Goal: Use online tool/utility

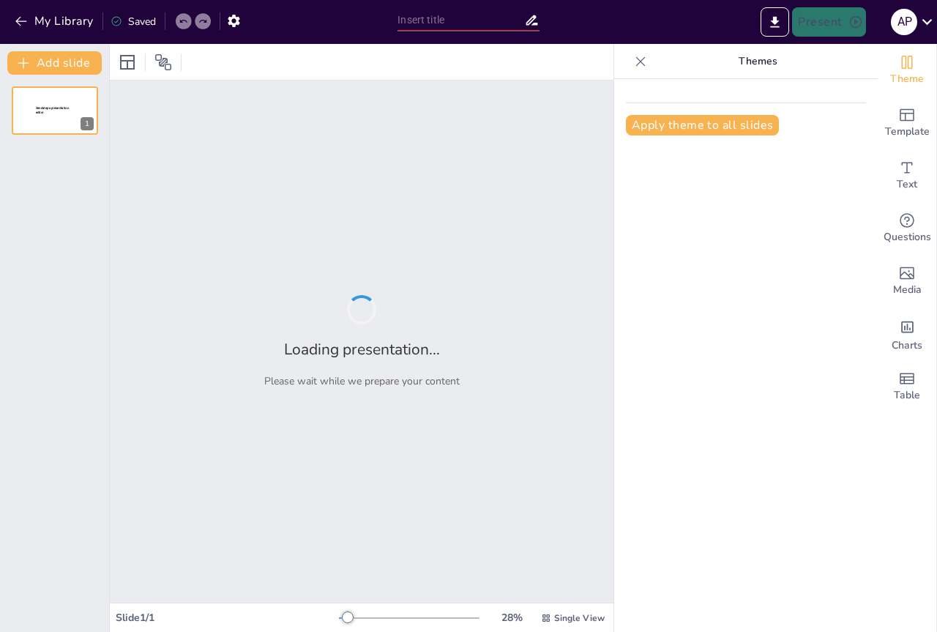
type input "Париж за романом [PERSON_NAME] "Червоне і чорне""
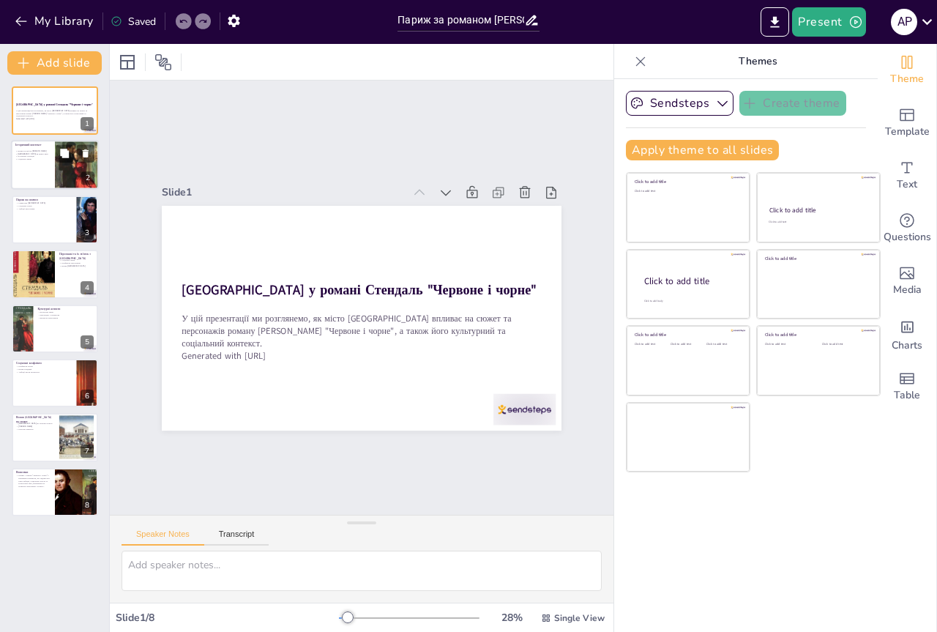
click at [46, 157] on p "Політична ситуація" at bounding box center [32, 156] width 35 height 3
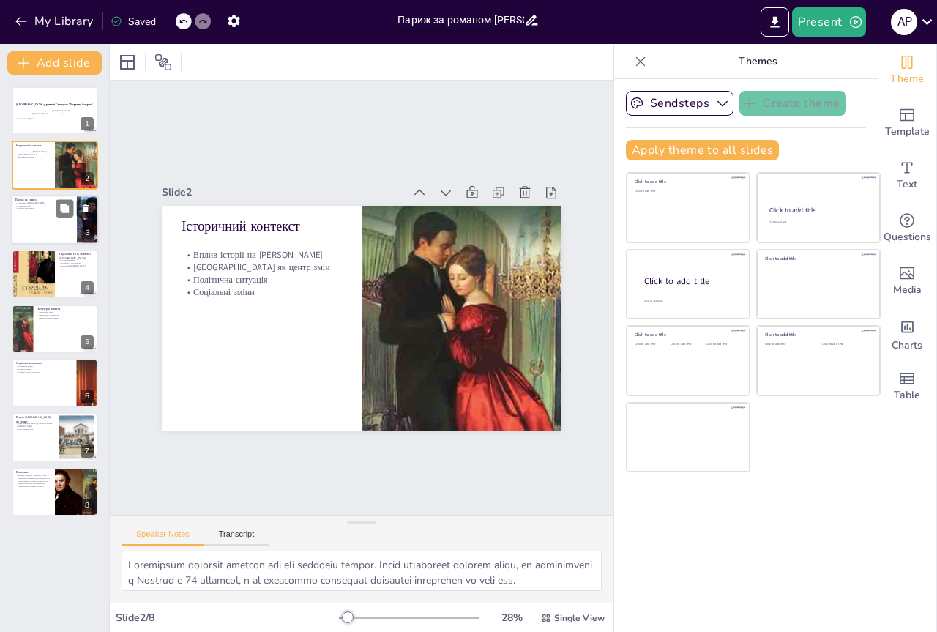
click at [47, 218] on div at bounding box center [55, 220] width 88 height 50
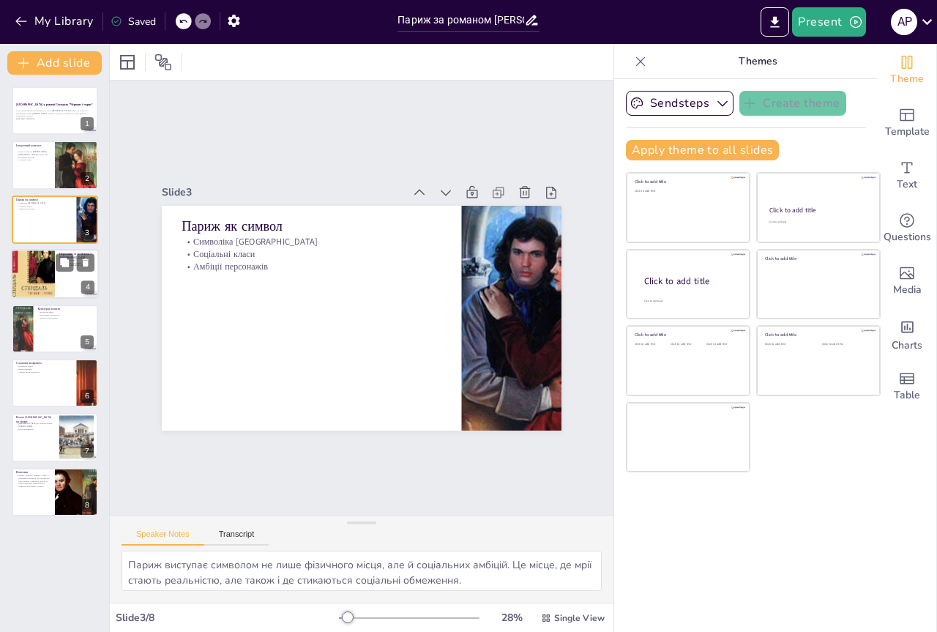
click at [48, 259] on div at bounding box center [33, 273] width 44 height 57
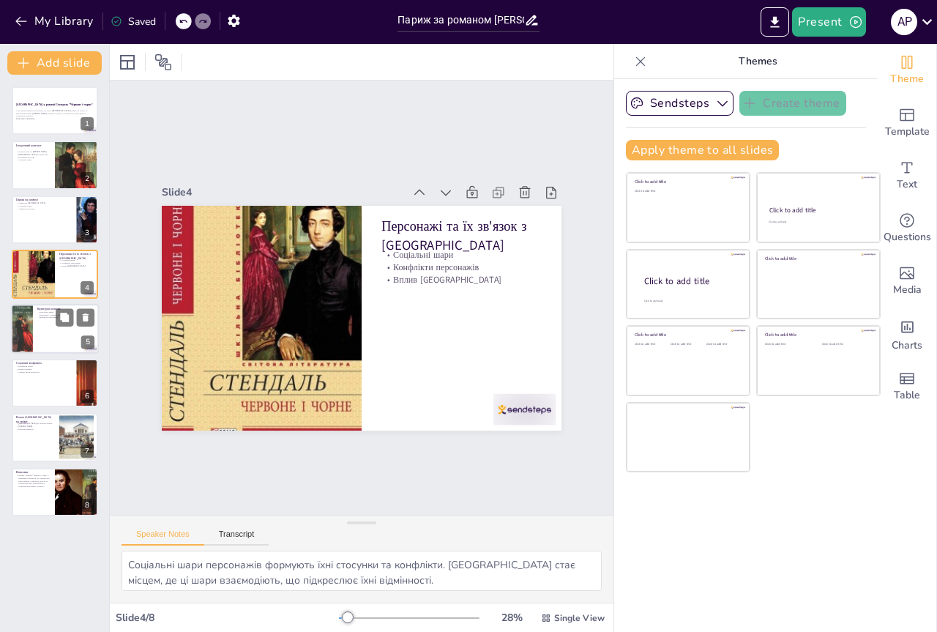
click at [55, 335] on div at bounding box center [55, 329] width 88 height 50
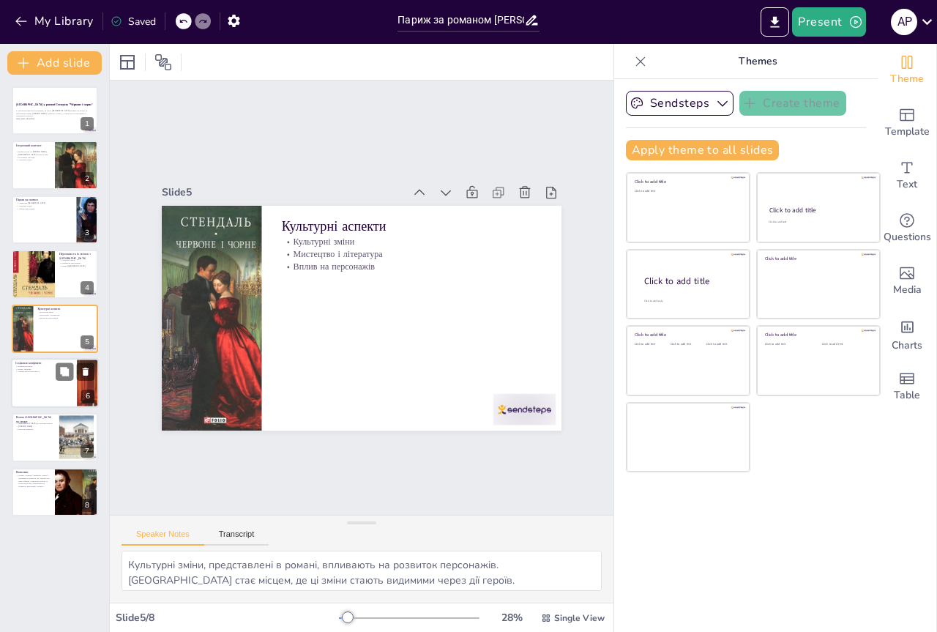
click at [57, 393] on div at bounding box center [55, 383] width 88 height 50
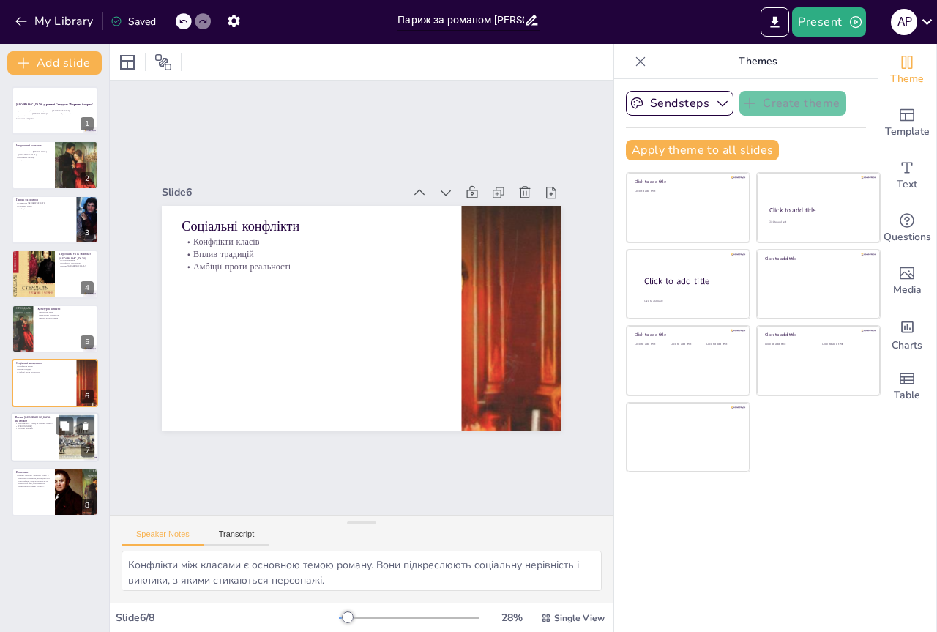
click at [56, 442] on div at bounding box center [55, 438] width 88 height 50
type textarea "[GEOGRAPHIC_DATA] виступає активним учасником сюжету. Його вплив на персонажів …"
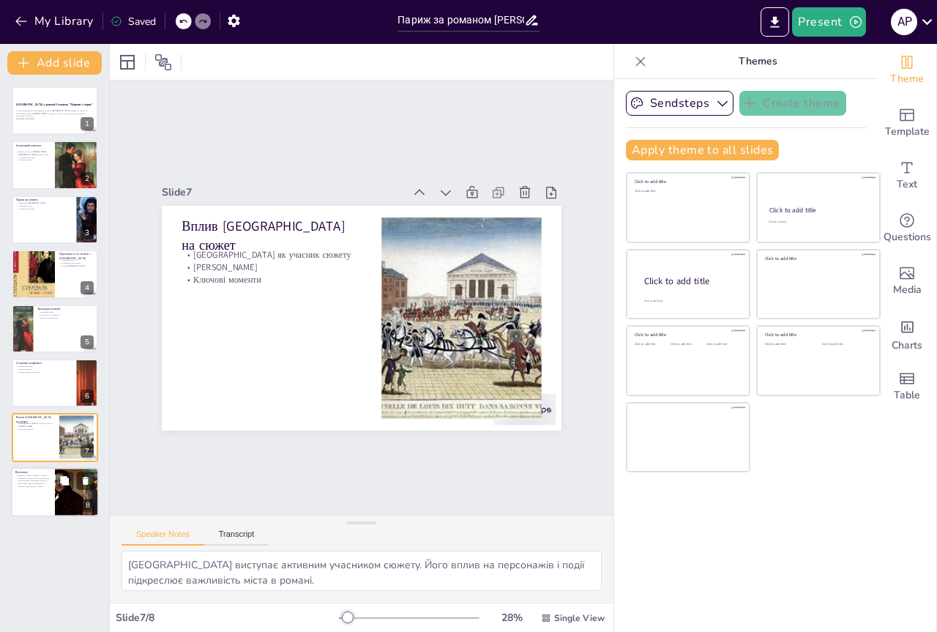
click at [71, 504] on div at bounding box center [77, 492] width 65 height 50
